Goal: Task Accomplishment & Management: Manage account settings

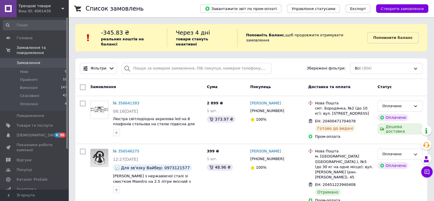
click at [40, 60] on span "Замовлення" at bounding box center [35, 62] width 36 height 5
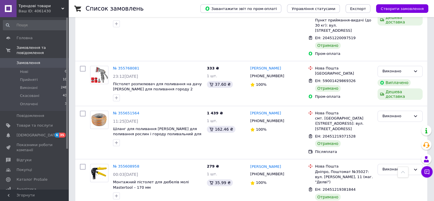
scroll to position [445, 0]
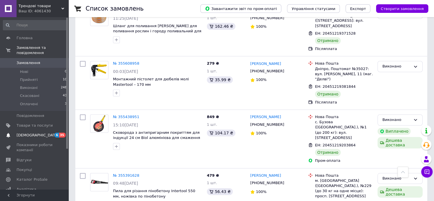
click at [47, 132] on span "[DEMOGRAPHIC_DATA]" at bounding box center [35, 134] width 36 height 5
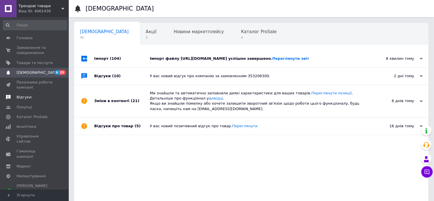
click at [27, 94] on link "Відгуки" at bounding box center [35, 97] width 70 height 10
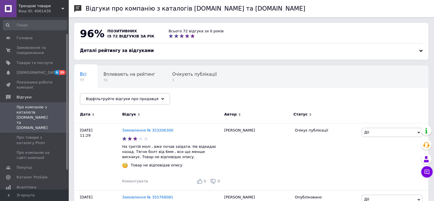
scroll to position [46, 0]
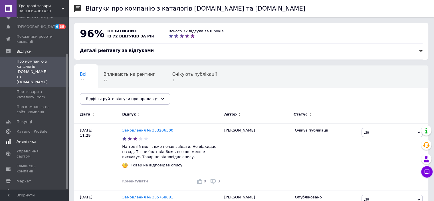
click at [32, 139] on span "Аналітика" at bounding box center [27, 141] width 20 height 5
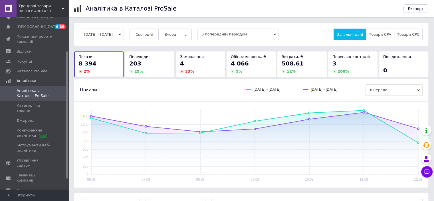
click at [147, 34] on span "Сьогодні" at bounding box center [144, 34] width 17 height 4
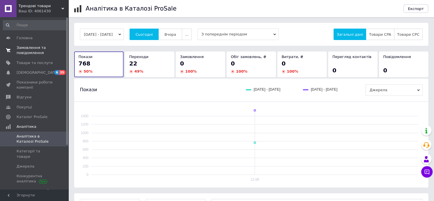
click at [13, 49] on span at bounding box center [8, 50] width 17 height 10
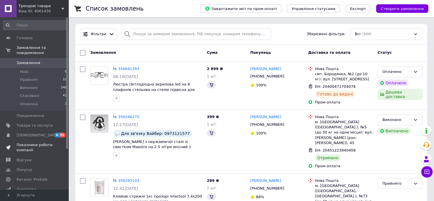
click at [26, 142] on span "Показники роботи компанії" at bounding box center [35, 147] width 36 height 10
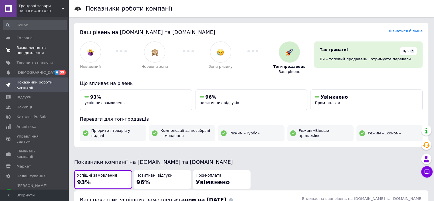
click at [39, 51] on span "Замовлення та повідомлення" at bounding box center [35, 50] width 36 height 10
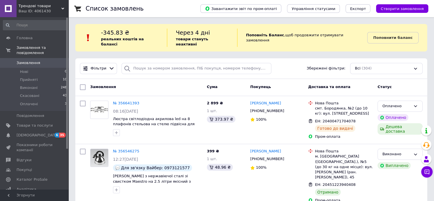
click at [27, 60] on span "Замовлення" at bounding box center [29, 62] width 24 height 5
click at [430, 170] on icon at bounding box center [427, 172] width 6 height 6
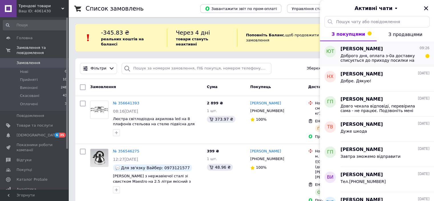
click at [389, 60] on span "Доброго дня, оплата з-0а доставку списується до приходу посилки на відділення" at bounding box center [381, 57] width 81 height 9
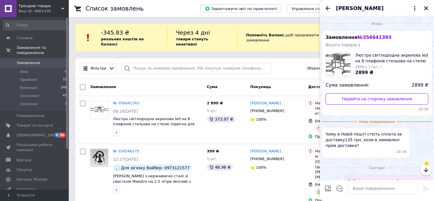
scroll to position [27, 0]
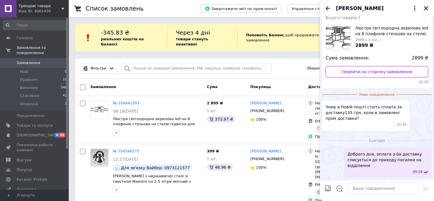
click at [427, 5] on button "Закрити" at bounding box center [426, 8] width 7 height 7
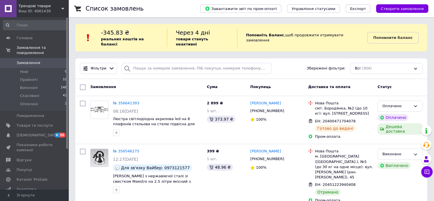
click at [30, 60] on span "Замовлення" at bounding box center [29, 62] width 24 height 5
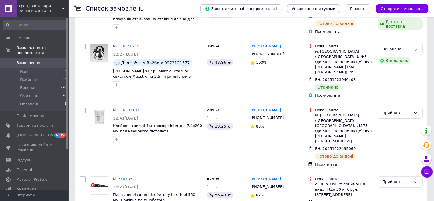
scroll to position [137, 0]
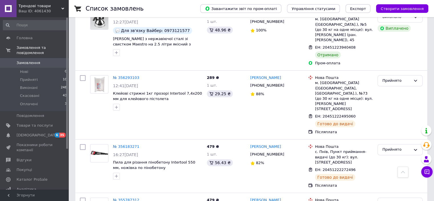
click at [62, 60] on span "0" at bounding box center [61, 62] width 16 height 5
